Goal: Information Seeking & Learning: Check status

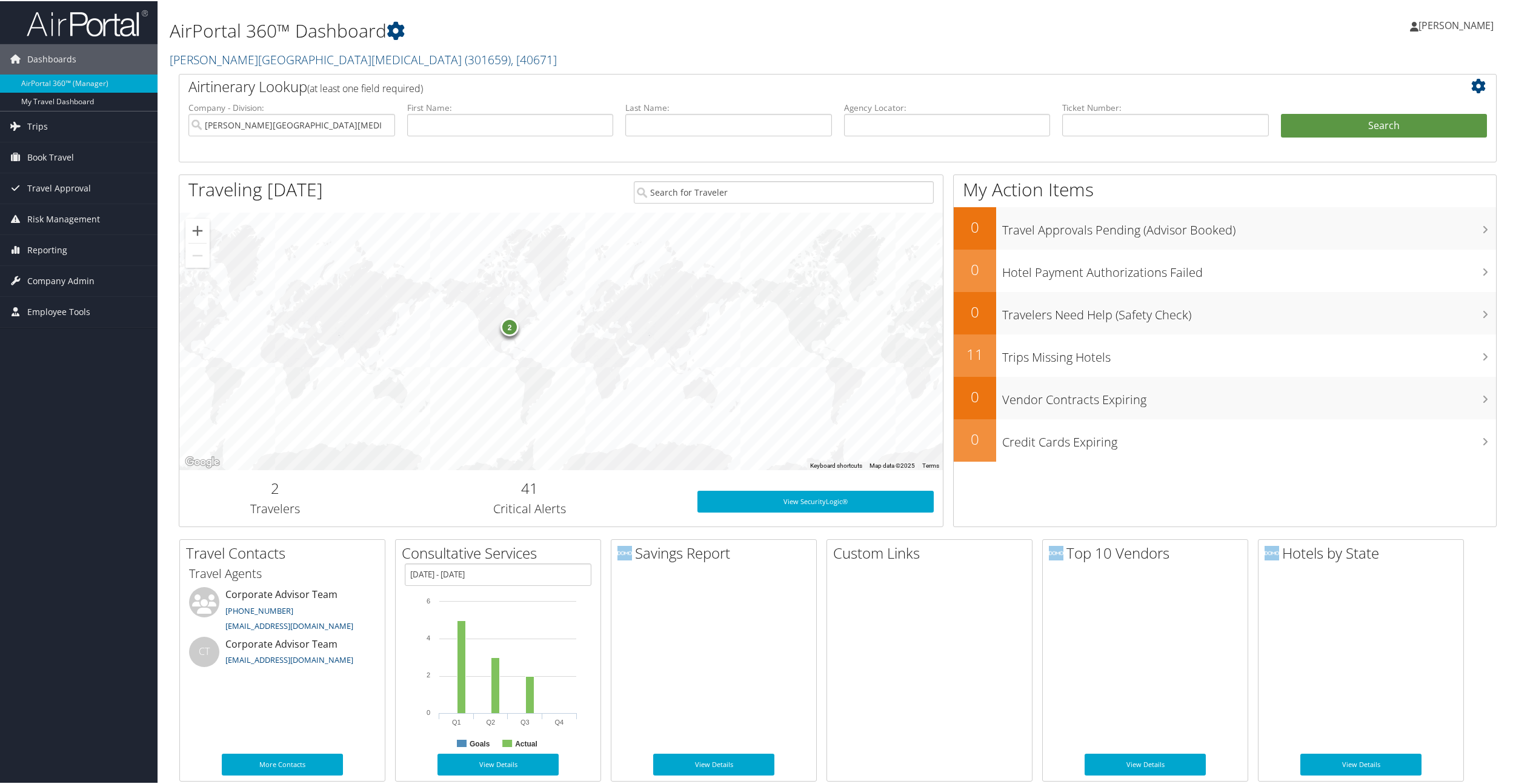
click at [509, 329] on div "2" at bounding box center [510, 326] width 18 height 18
click at [636, 229] on button "Close" at bounding box center [650, 225] width 29 height 29
click at [832, 501] on link "View SecurityLogic®" at bounding box center [816, 500] width 237 height 22
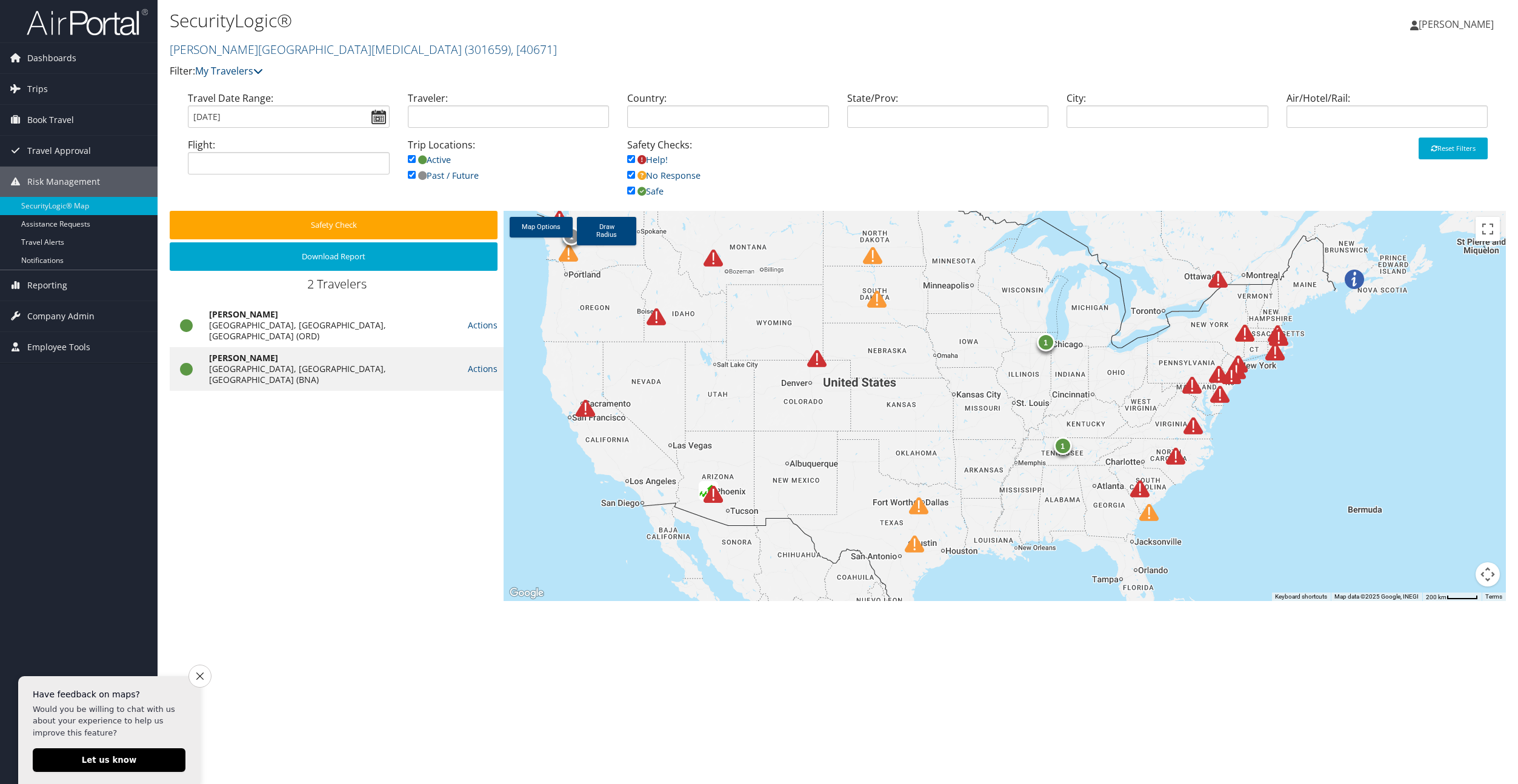
drag, startPoint x: 1344, startPoint y: 481, endPoint x: 1155, endPoint y: 417, distance: 199.5
click at [1155, 417] on div "1 1 1" at bounding box center [1005, 406] width 1003 height 390
click at [1061, 454] on div "1" at bounding box center [1063, 446] width 19 height 18
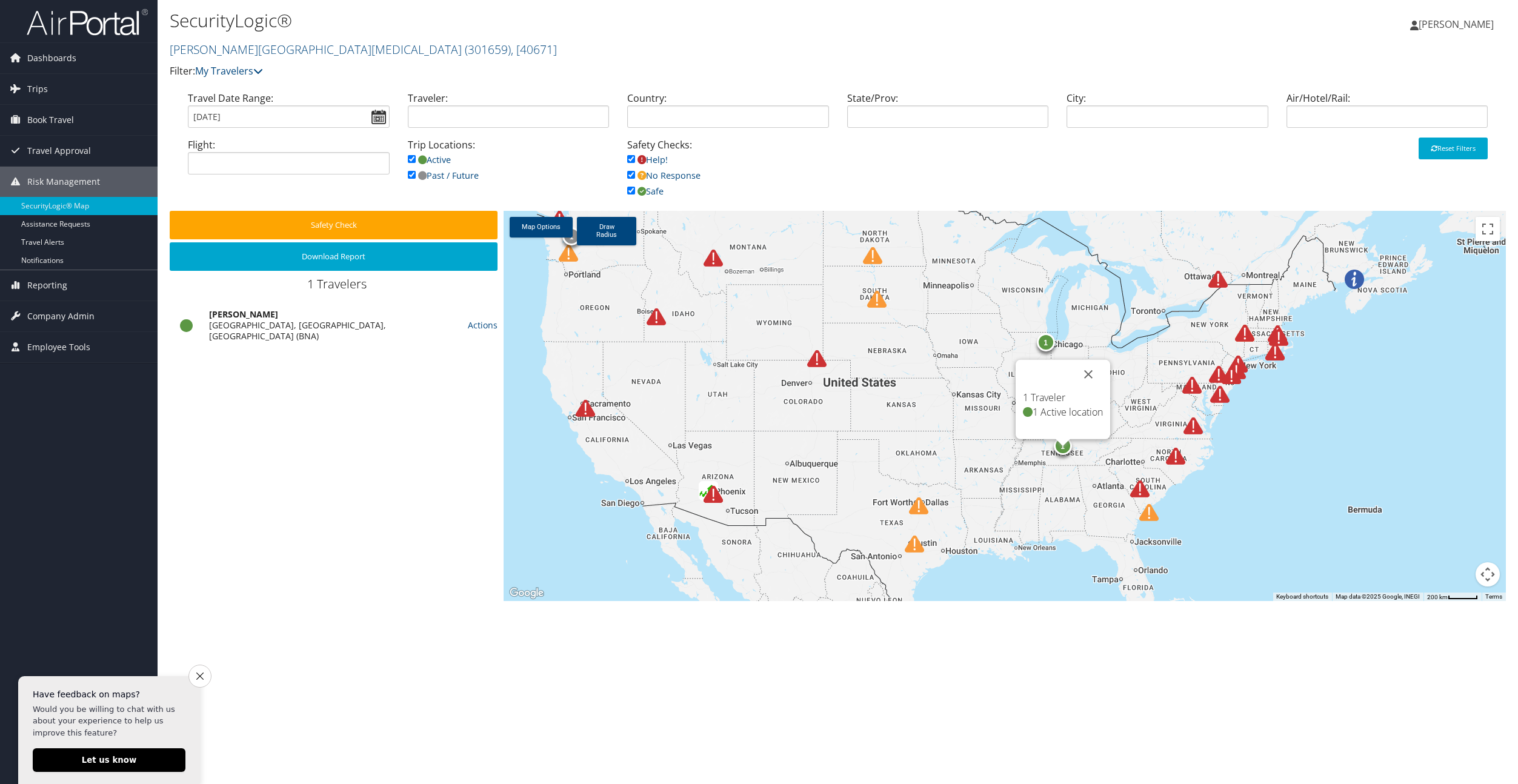
click at [1072, 487] on div "1 1 1 1 Traveler 1 Active location" at bounding box center [1005, 406] width 1003 height 390
click at [1178, 457] on img at bounding box center [1176, 456] width 19 height 19
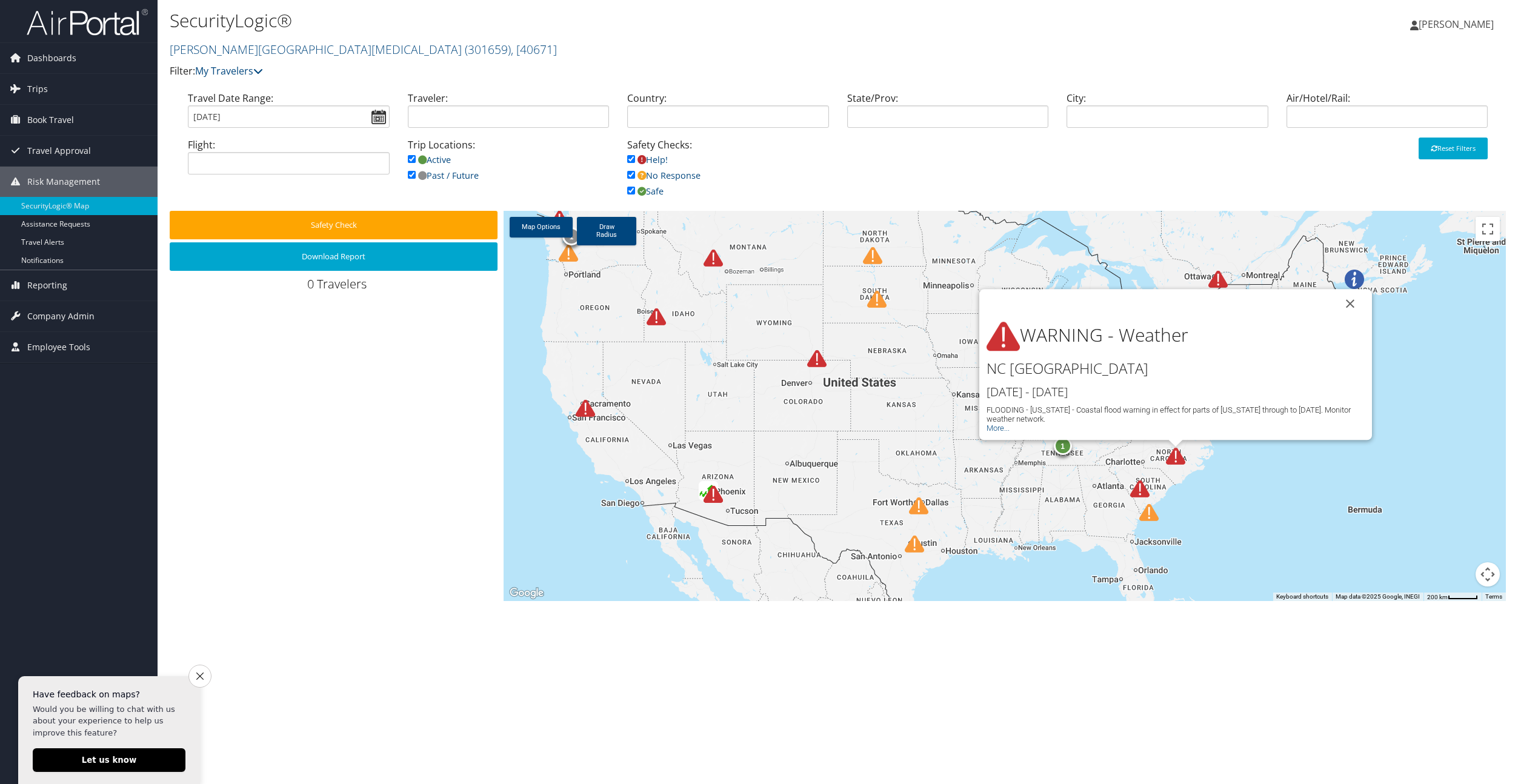
click at [1249, 476] on div "1 1 1 WARNING - Weather [GEOGRAPHIC_DATA] [GEOGRAPHIC_DATA] [DATE] - [DATE] FLO…" at bounding box center [1005, 406] width 1003 height 390
click at [1197, 489] on div "1 1 1 WARNING - Weather [GEOGRAPHIC_DATA] [GEOGRAPHIC_DATA] [DATE] - [DATE] FLO…" at bounding box center [1005, 406] width 1003 height 390
click at [1350, 304] on button "Close" at bounding box center [1350, 303] width 29 height 29
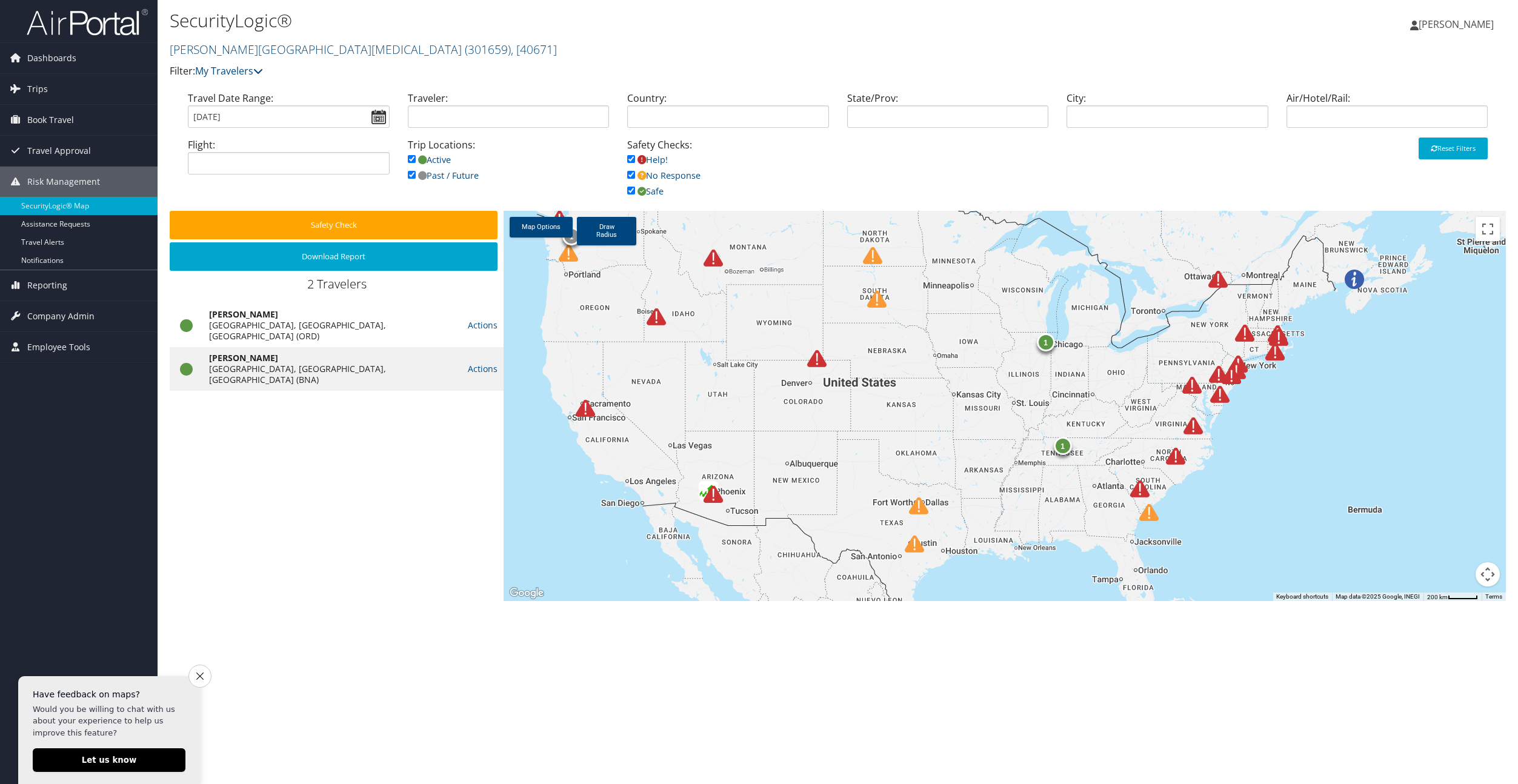
click at [1194, 425] on img at bounding box center [1193, 425] width 19 height 19
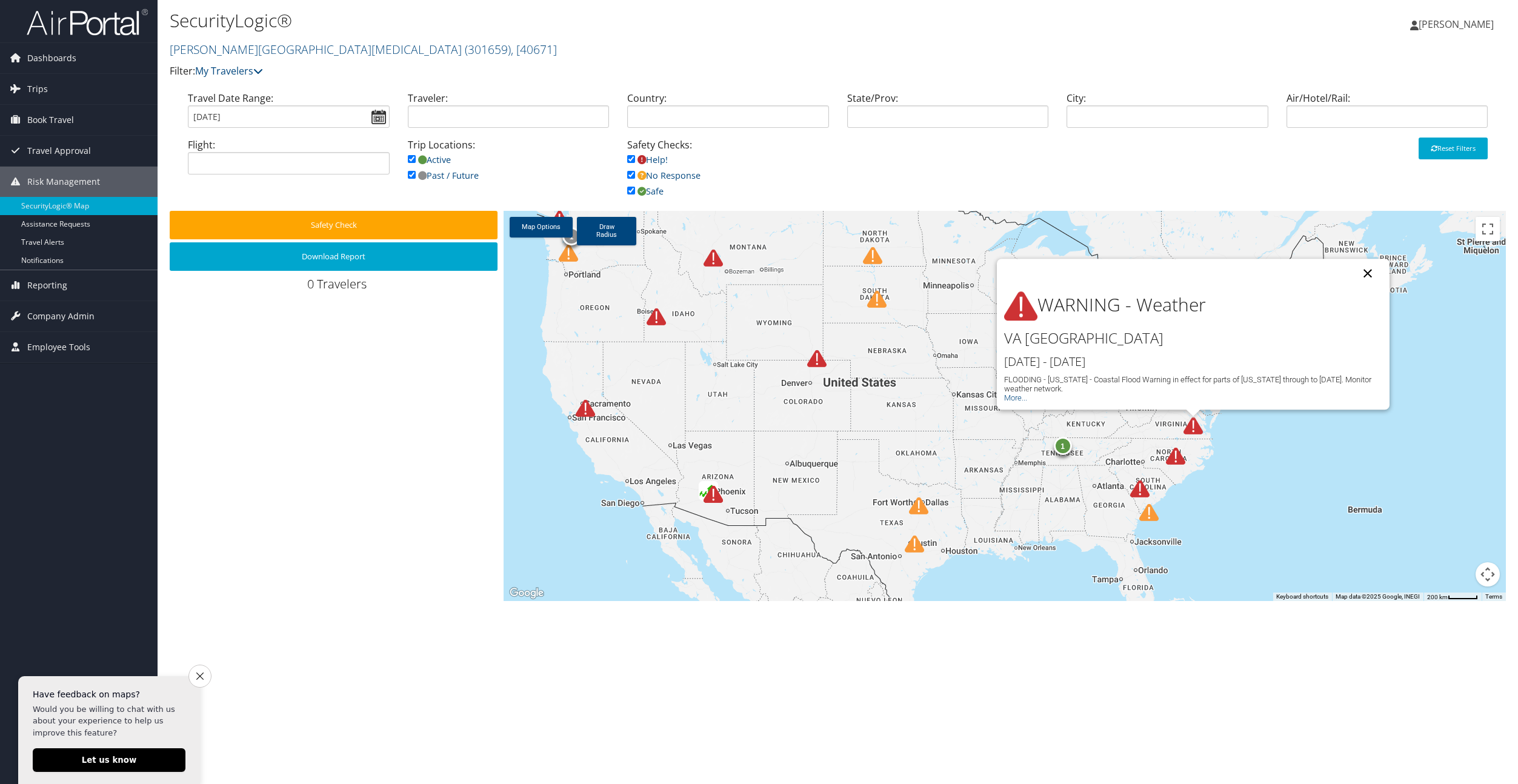
click at [1367, 269] on button "Close" at bounding box center [1368, 273] width 29 height 29
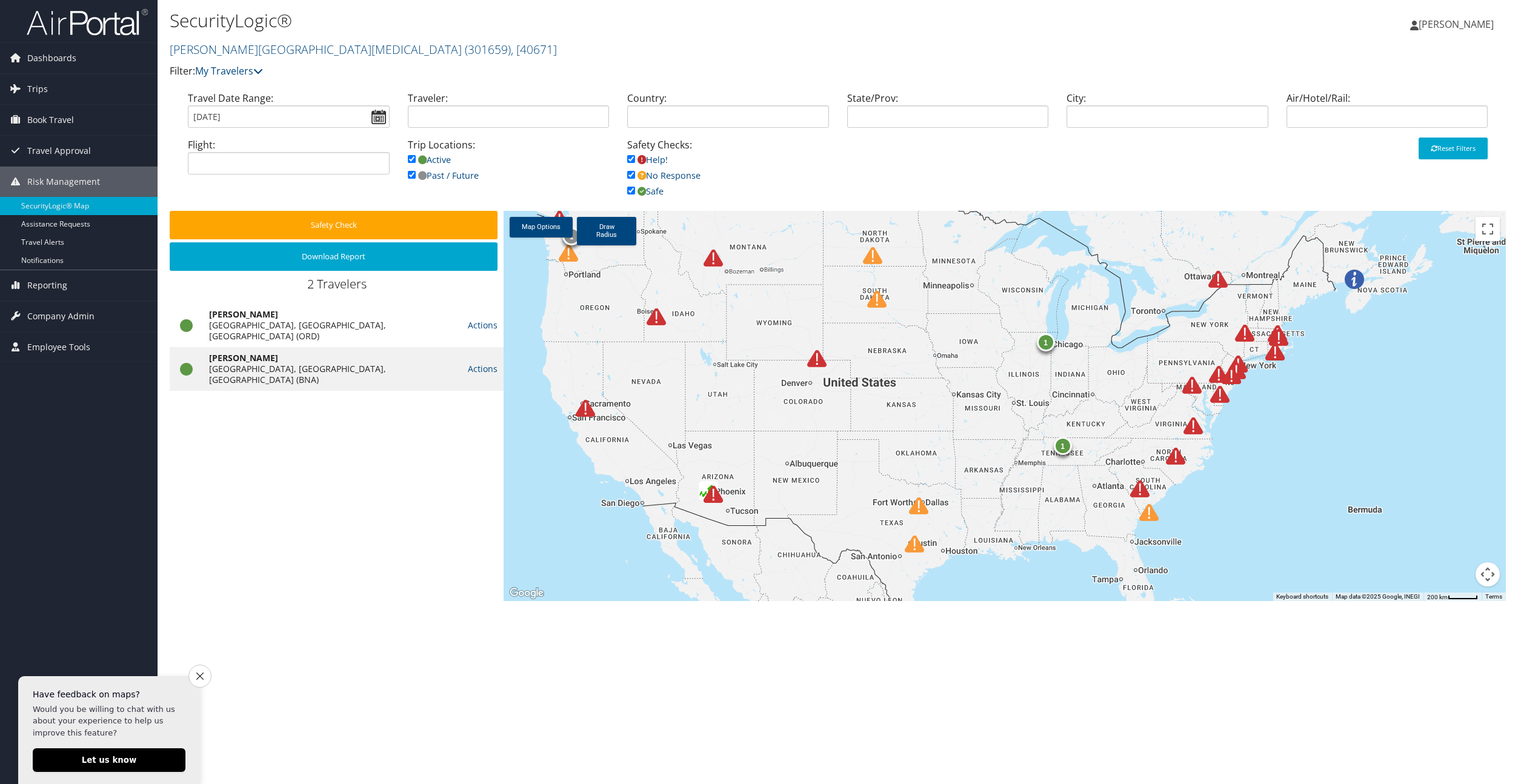
click at [1215, 279] on img at bounding box center [1218, 279] width 19 height 19
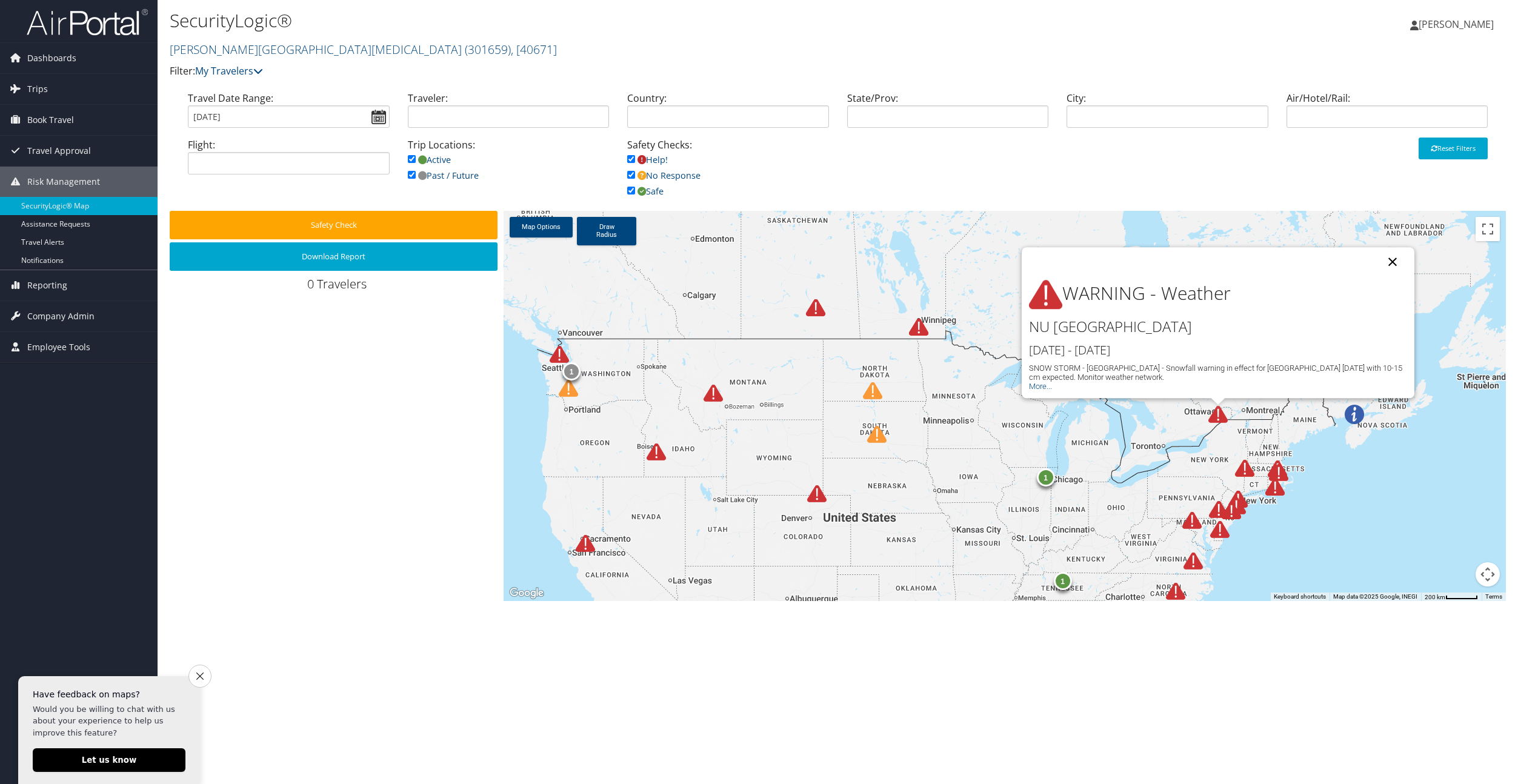
click at [1394, 262] on button "Close" at bounding box center [1393, 262] width 29 height 29
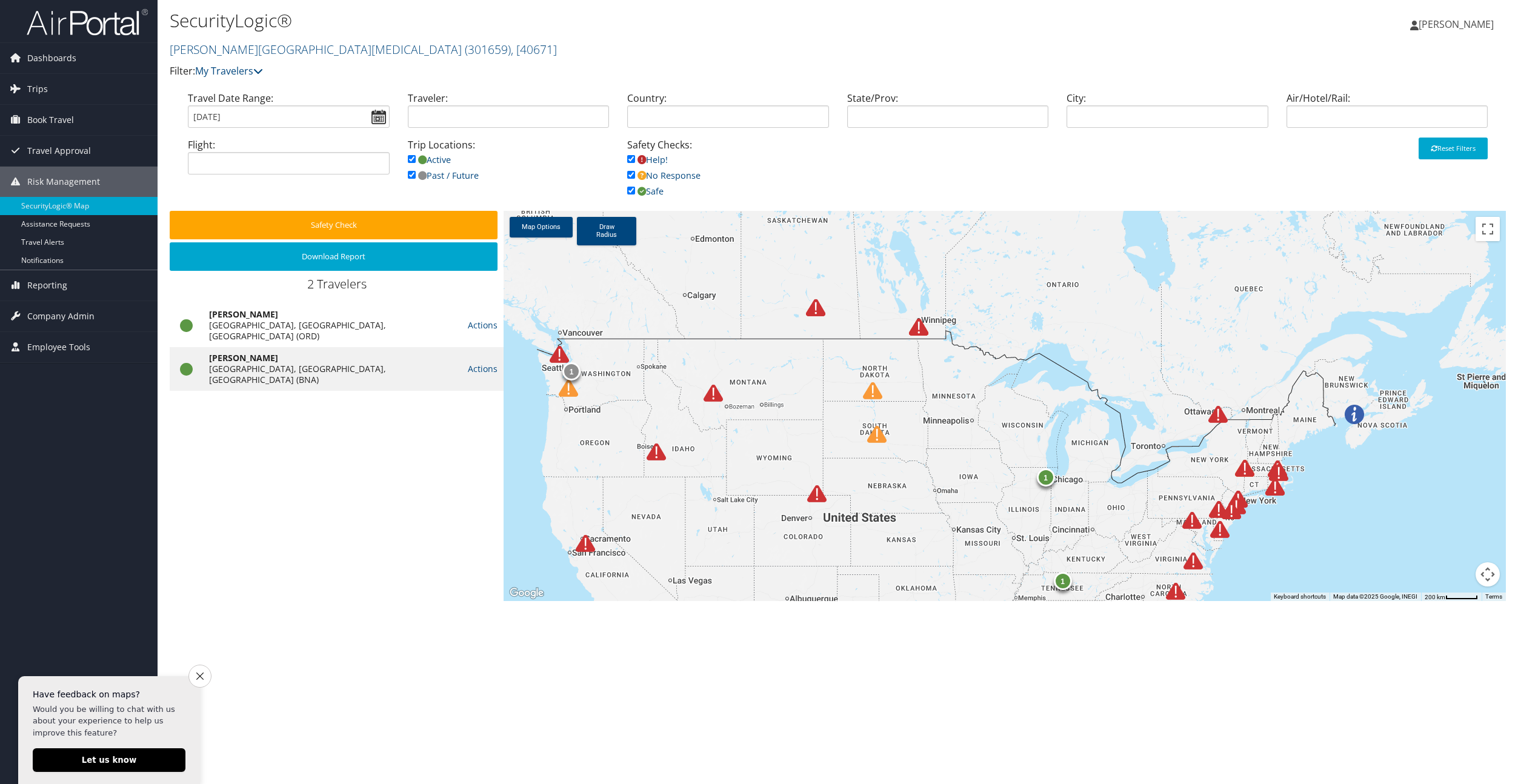
click at [1480, 26] on span "[PERSON_NAME]" at bounding box center [1457, 24] width 75 height 13
click at [1384, 198] on link "Sign Out" at bounding box center [1425, 197] width 135 height 20
